Goal: Information Seeking & Learning: Learn about a topic

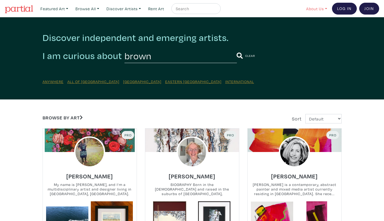
click at [315, 10] on link "About Us" at bounding box center [317, 8] width 26 height 11
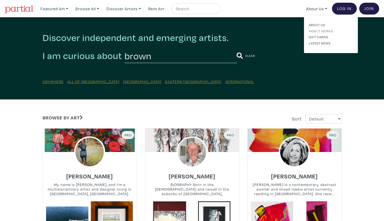
click at [314, 29] on link "How It Works" at bounding box center [331, 31] width 44 height 5
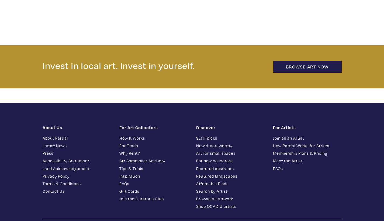
scroll to position [1136, 0]
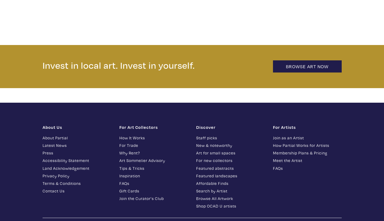
click at [139, 150] on link "Why Rent?" at bounding box center [153, 153] width 69 height 6
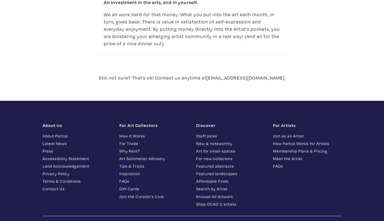
scroll to position [516, 0]
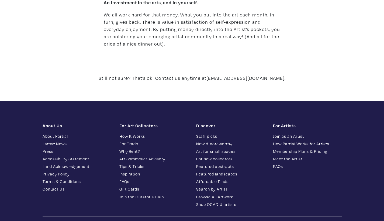
click at [290, 144] on link "How Partial Works for Artists" at bounding box center [307, 144] width 69 height 6
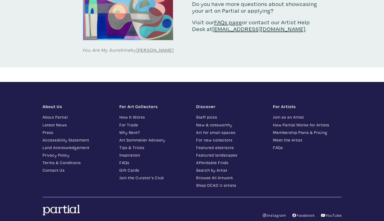
scroll to position [1104, 0]
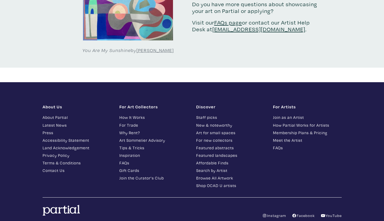
click at [292, 137] on link "Meet the Artist" at bounding box center [307, 140] width 69 height 6
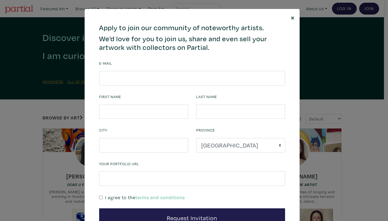
click at [291, 17] on span "×" at bounding box center [293, 17] width 4 height 9
